Goal: Task Accomplishment & Management: Manage account settings

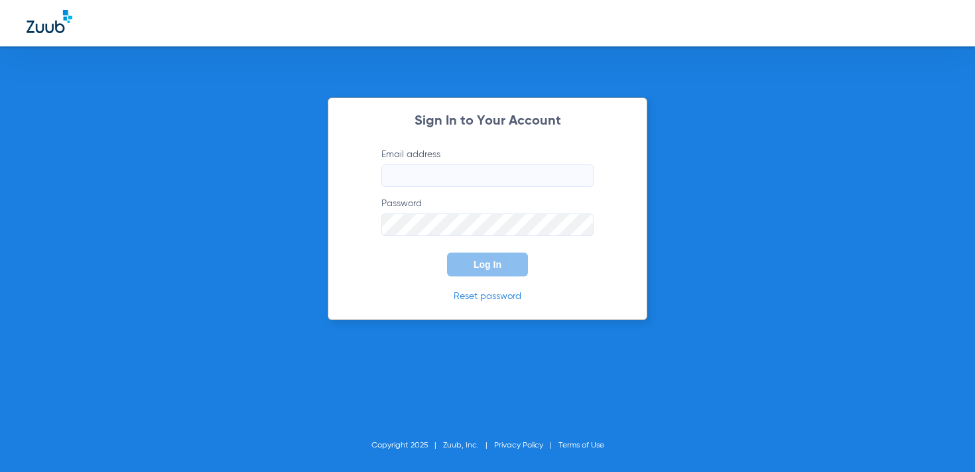
click at [429, 181] on input "Email address" at bounding box center [487, 176] width 212 height 23
paste input "[EMAIL_ADDRESS][DOMAIN_NAME]"
type input "[EMAIL_ADDRESS][DOMAIN_NAME]"
click at [474, 257] on button "Log In" at bounding box center [487, 265] width 81 height 24
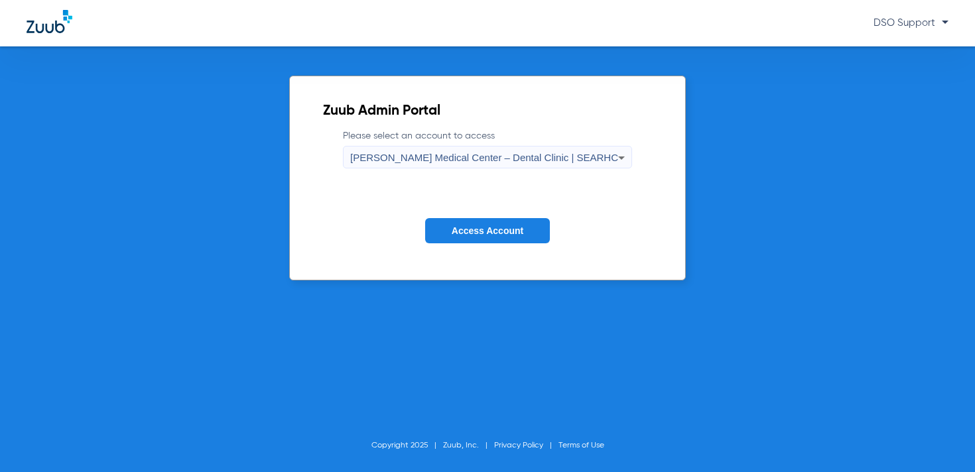
click at [472, 162] on span "[PERSON_NAME] Medical Center – Dental Clinic | SEARHC" at bounding box center [484, 157] width 268 height 11
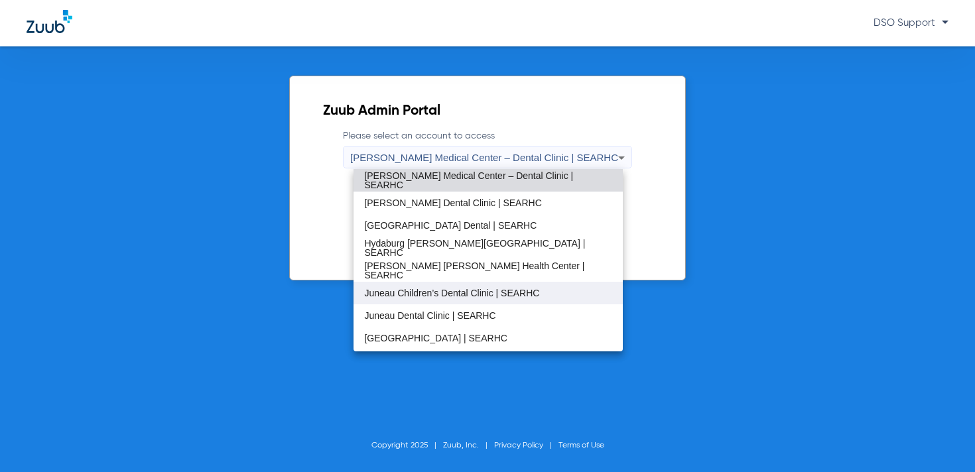
click at [429, 292] on span "Juneau Children’s Dental Clinic | SEARHC" at bounding box center [451, 293] width 175 height 9
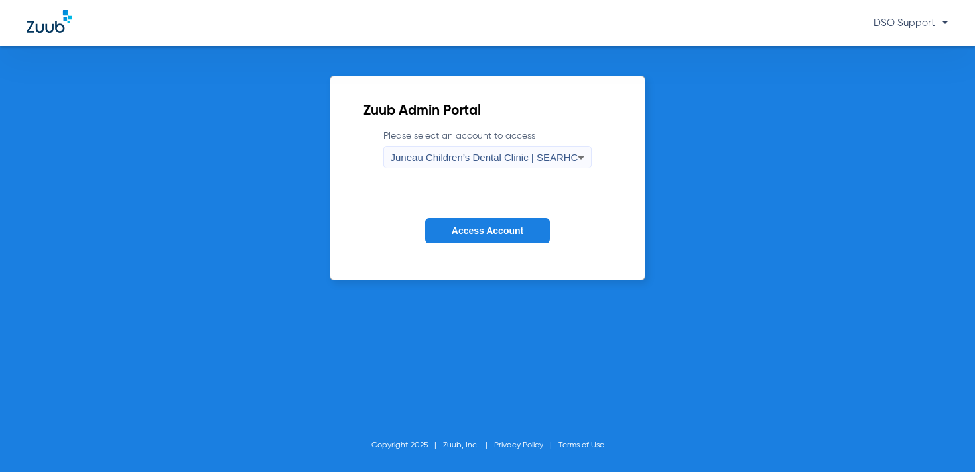
click at [464, 226] on span "Access Account" at bounding box center [488, 231] width 72 height 11
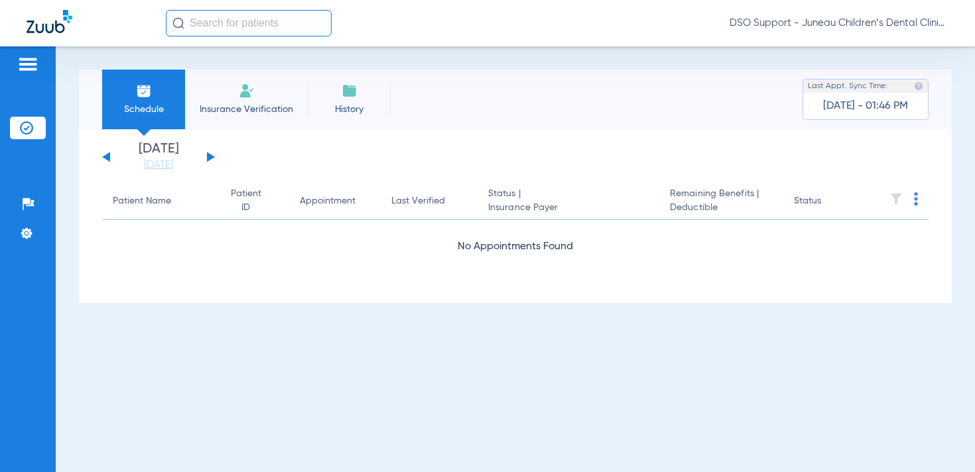
click at [803, 24] on span "DSO Support - Juneau Children’s Dental Clinic | SEARHC" at bounding box center [839, 23] width 219 height 13
click at [882, 50] on span "Account Selection" at bounding box center [899, 46] width 74 height 9
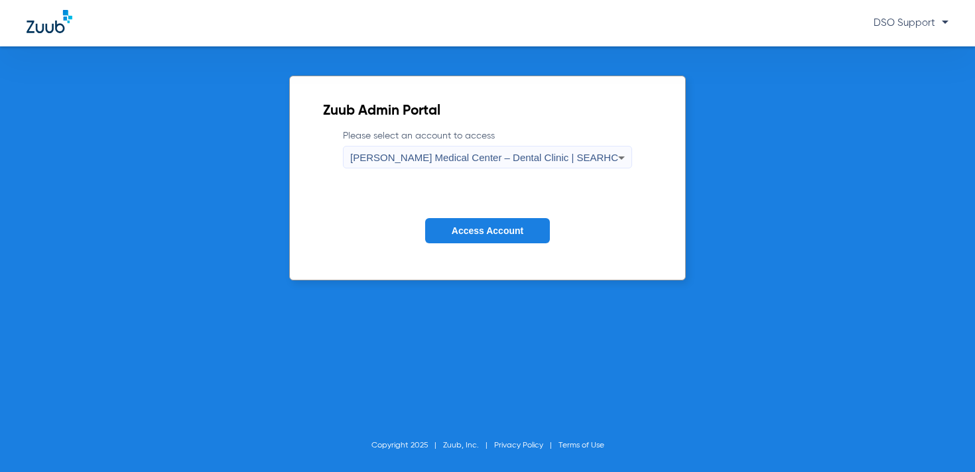
click at [532, 157] on span "[PERSON_NAME] Medical Center – Dental Clinic | SEARHC" at bounding box center [484, 157] width 268 height 11
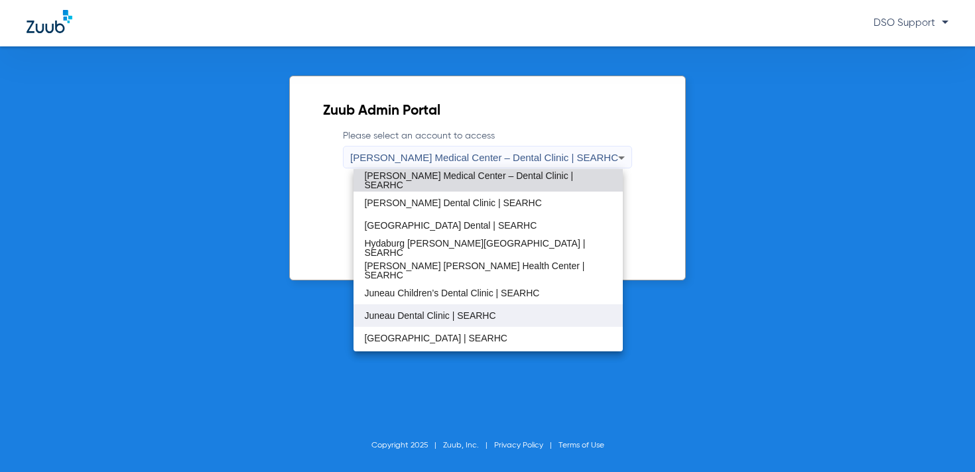
click at [476, 311] on span "Juneau Dental Clinic | SEARHC" at bounding box center [429, 315] width 131 height 9
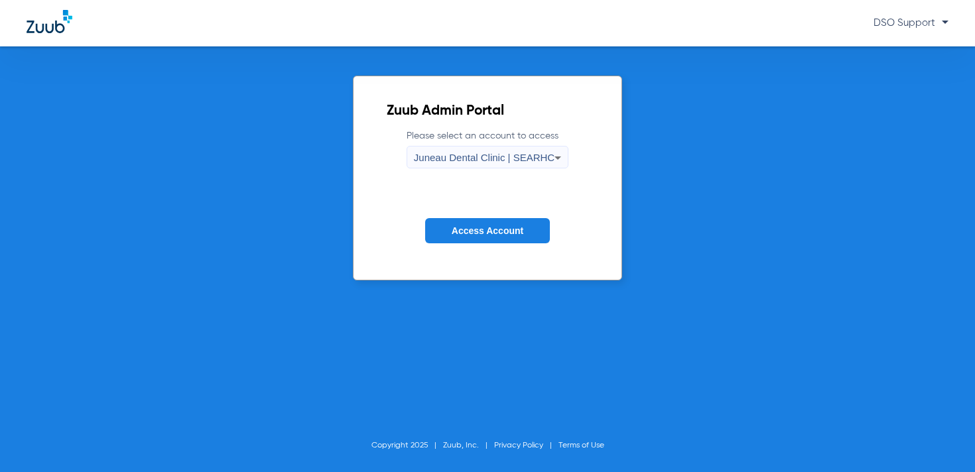
click at [508, 224] on button "Access Account" at bounding box center [487, 231] width 125 height 26
